Goal: Transaction & Acquisition: Purchase product/service

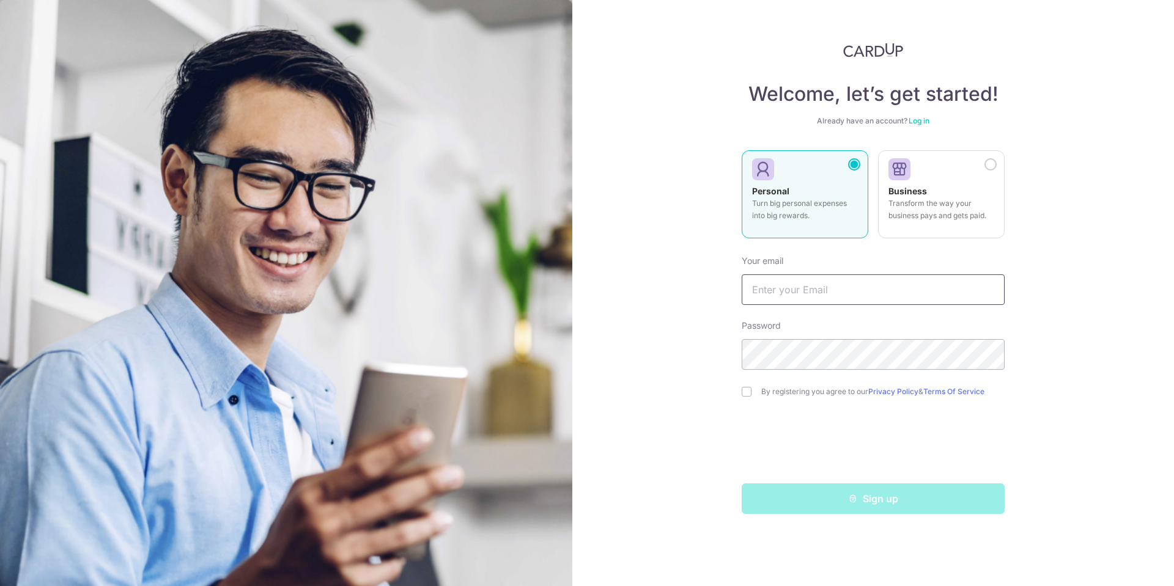
click at [859, 299] on input "text" at bounding box center [873, 290] width 263 height 31
click at [819, 284] on input "text" at bounding box center [873, 290] width 263 height 31
type input "gohjoe@outlook.com"
click at [748, 393] on input "checkbox" at bounding box center [747, 392] width 10 height 10
click at [928, 120] on link "Log in" at bounding box center [919, 120] width 21 height 9
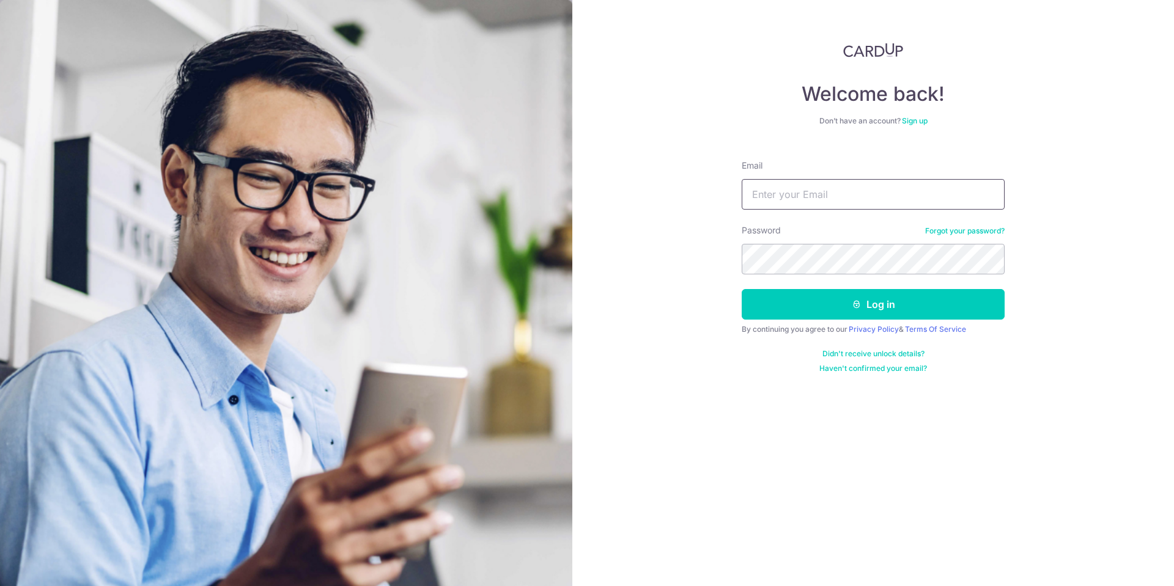
click at [882, 187] on input "Email" at bounding box center [873, 194] width 263 height 31
type input "gohjoe@outlook.com"
click at [868, 294] on button "Log in" at bounding box center [873, 304] width 263 height 31
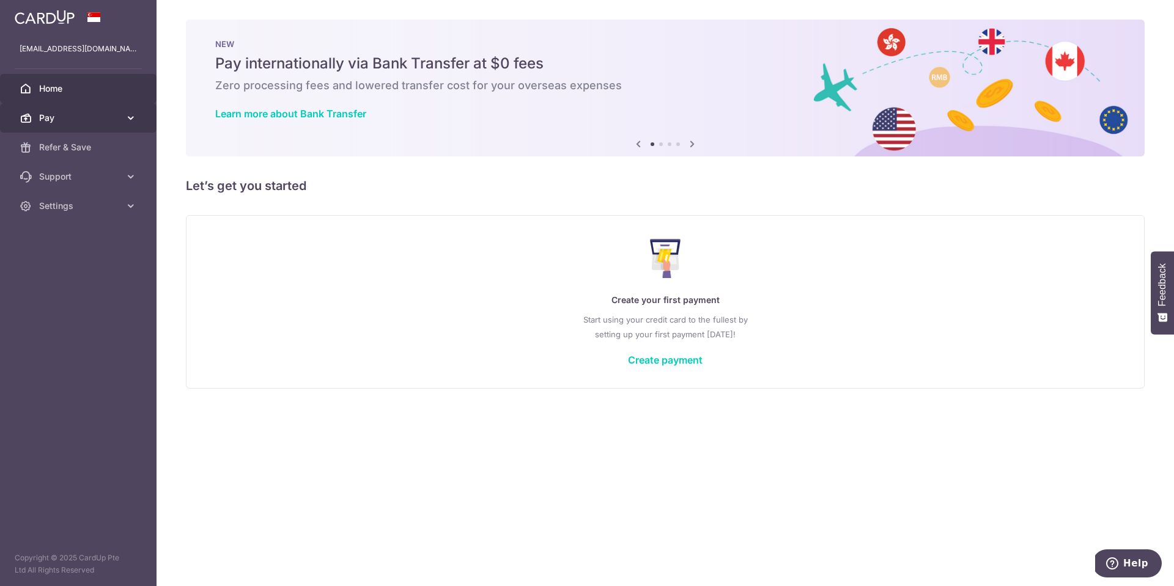
click at [133, 119] on div at bounding box center [593, 296] width 1186 height 593
click at [135, 116] on icon at bounding box center [131, 118] width 12 height 12
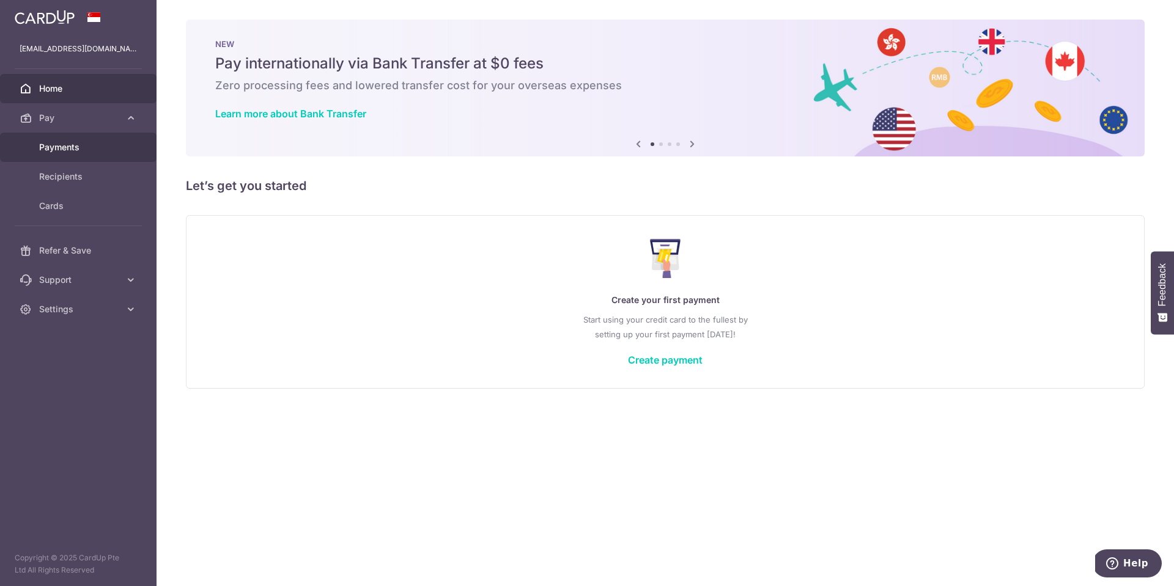
click at [72, 150] on span "Payments" at bounding box center [79, 147] width 81 height 12
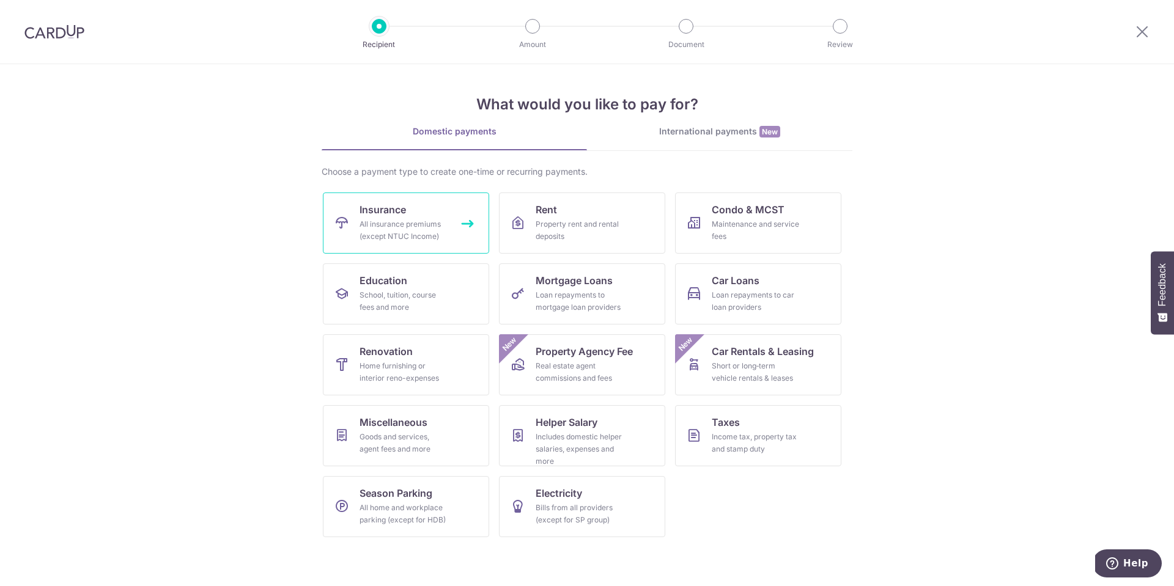
click at [430, 227] on div "All insurance premiums (except NTUC Income)" at bounding box center [404, 230] width 88 height 24
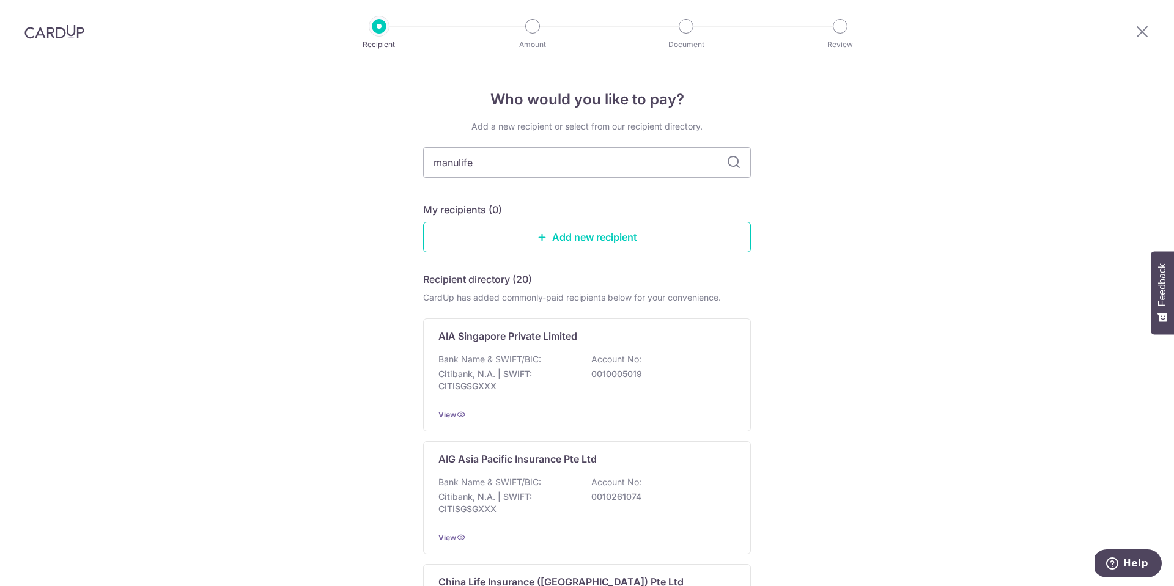
type input "manulife"
click at [733, 164] on icon at bounding box center [733, 162] width 15 height 15
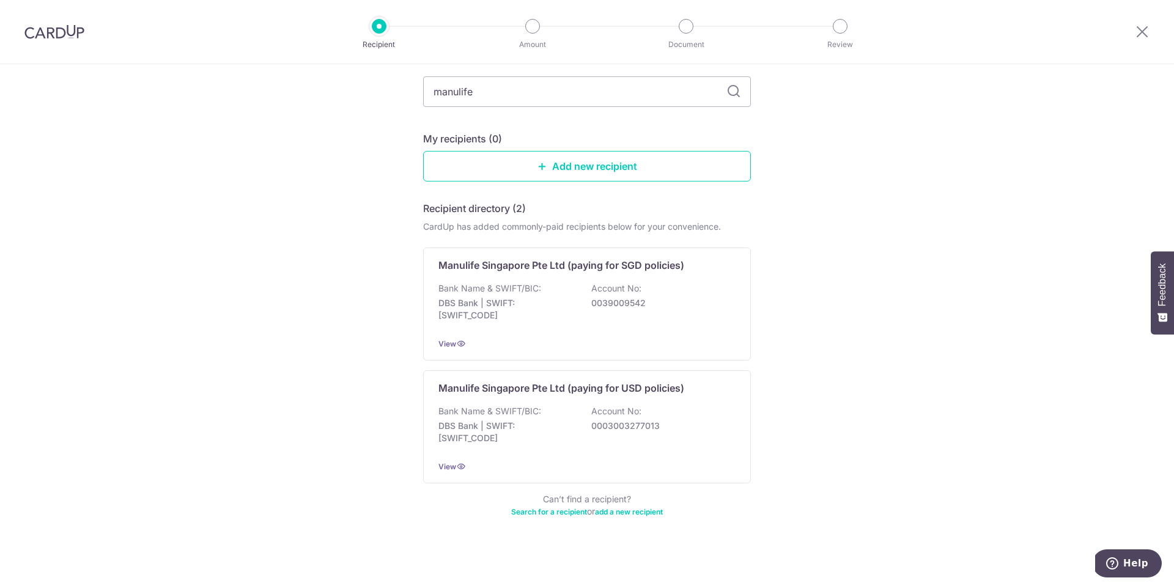
scroll to position [75, 0]
drag, startPoint x: 506, startPoint y: 314, endPoint x: 550, endPoint y: 317, distance: 44.7
click at [506, 314] on p "DBS Bank | SWIFT: DBSSSGSGXXX" at bounding box center [506, 306] width 137 height 24
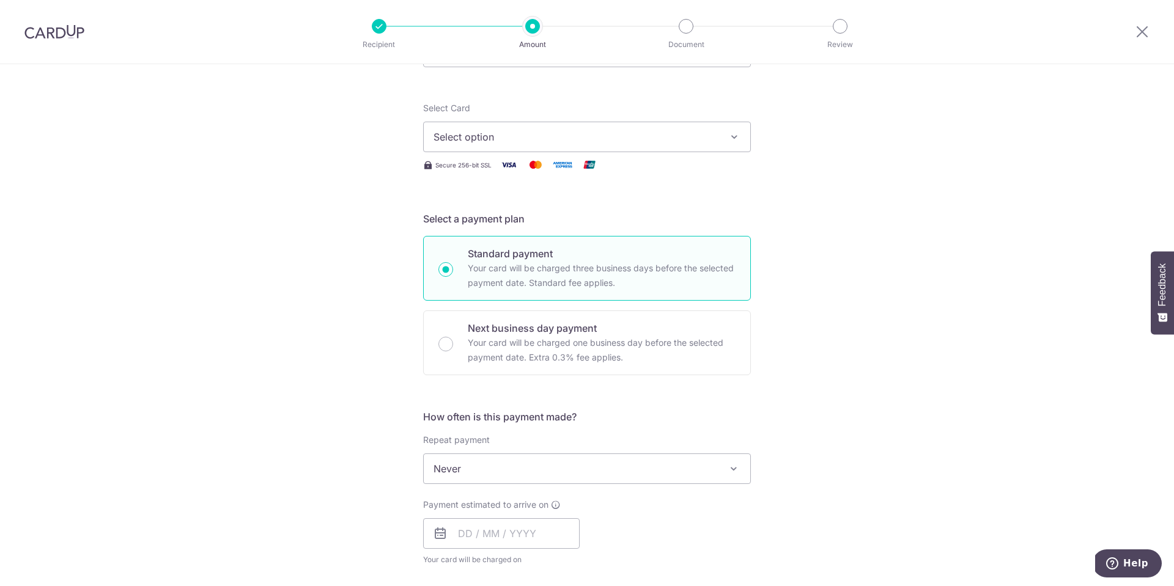
scroll to position [270, 0]
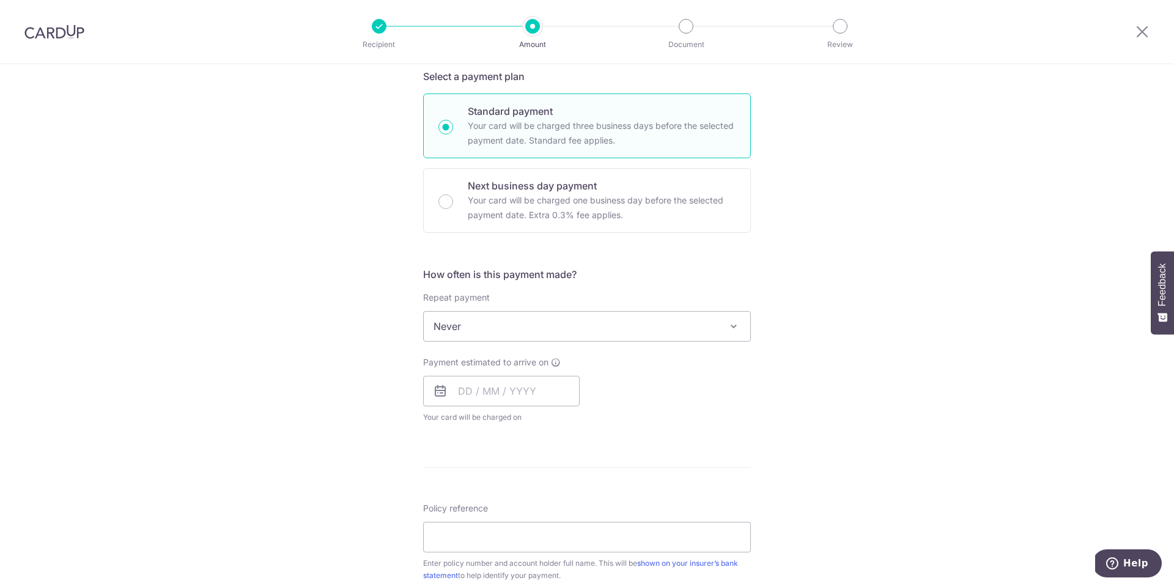
click at [700, 329] on span "Never" at bounding box center [587, 326] width 327 height 29
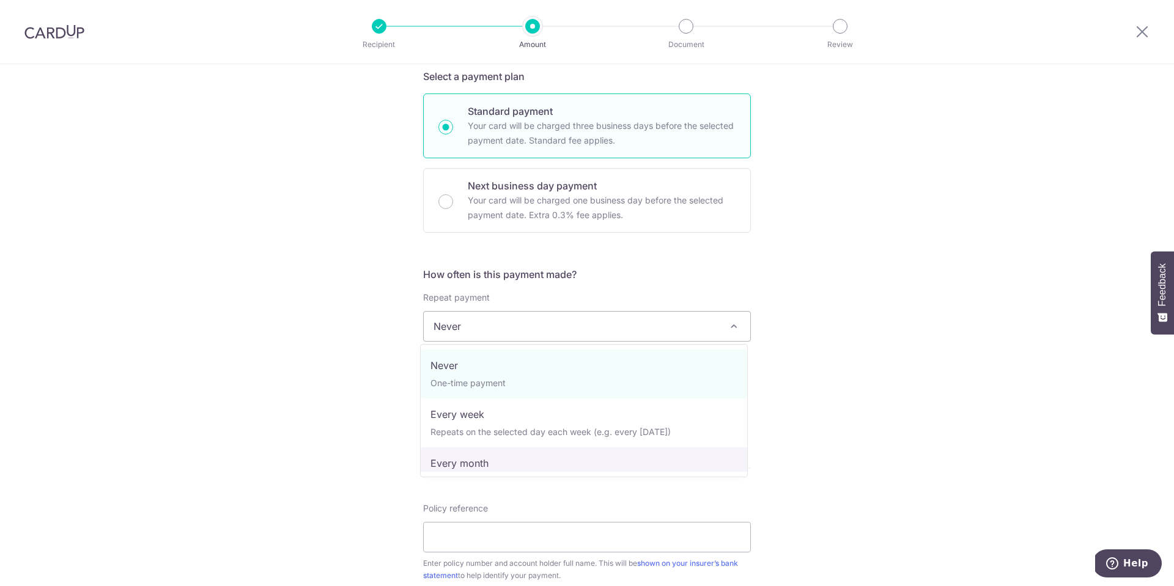
select select "3"
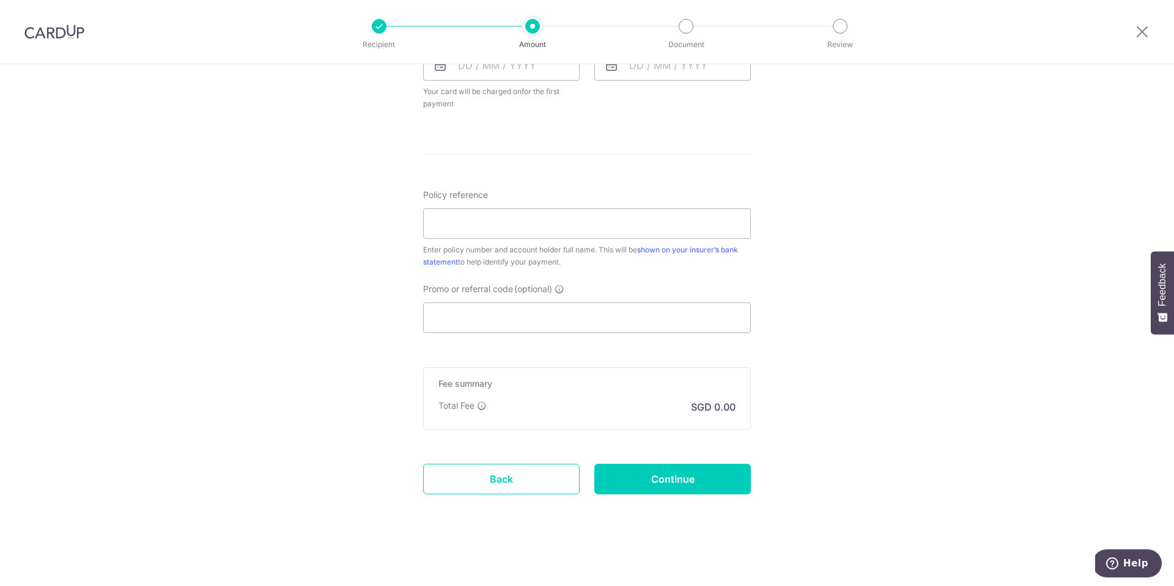
scroll to position [0, 0]
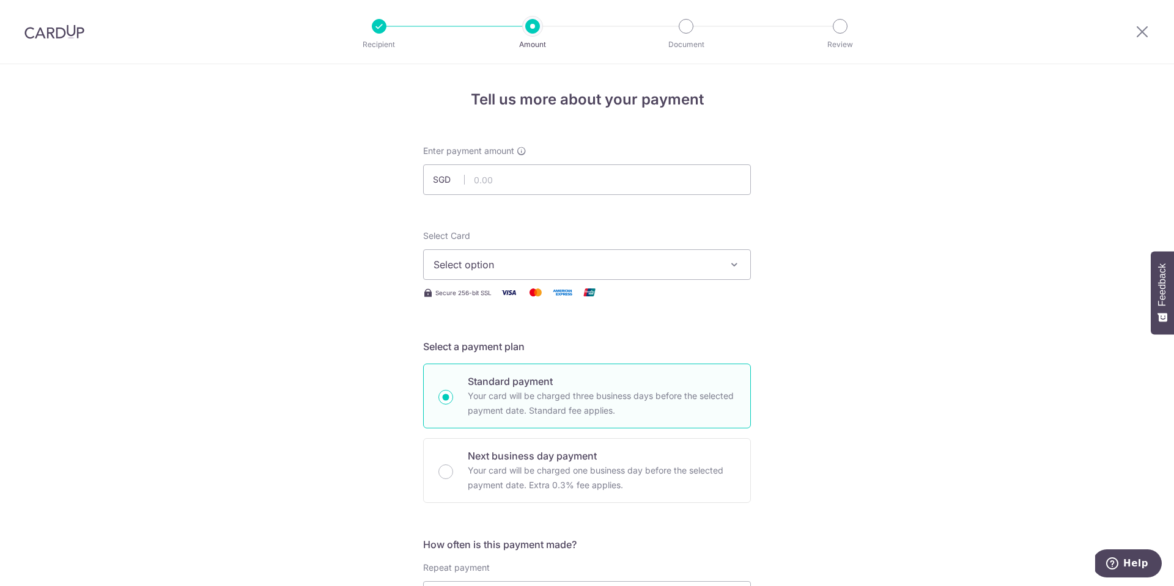
click at [534, 262] on span "Select option" at bounding box center [576, 264] width 285 height 15
click at [68, 29] on img at bounding box center [54, 31] width 60 height 15
